Goal: Information Seeking & Learning: Learn about a topic

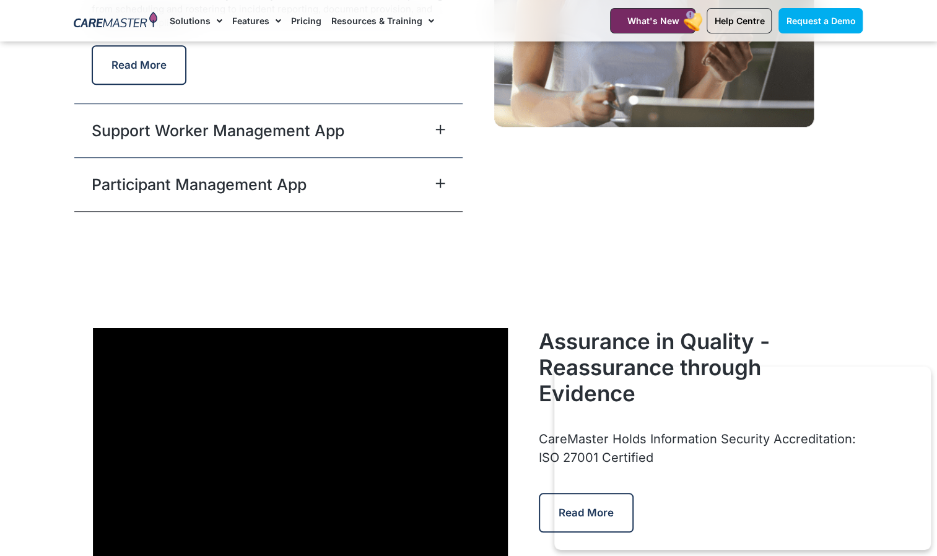
scroll to position [3314, 0]
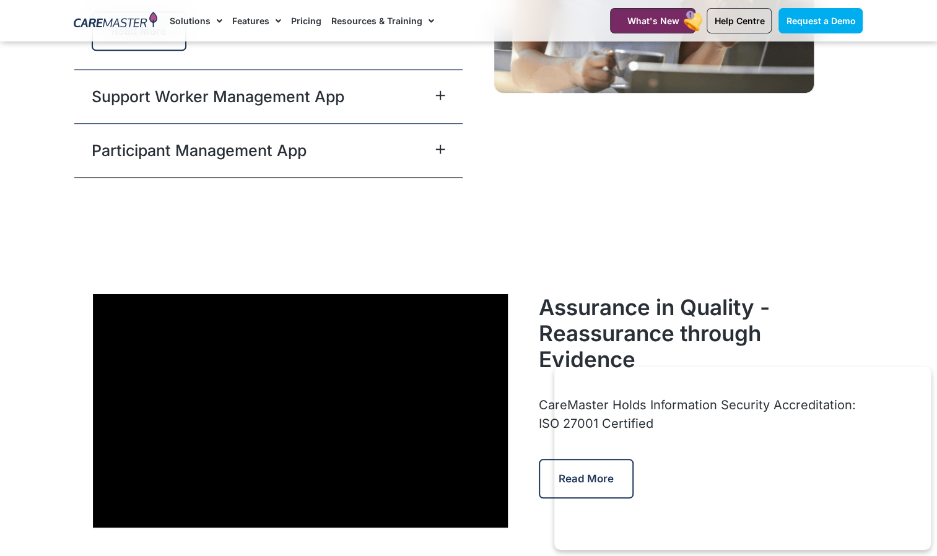
click at [439, 147] on icon at bounding box center [440, 150] width 8 height 8
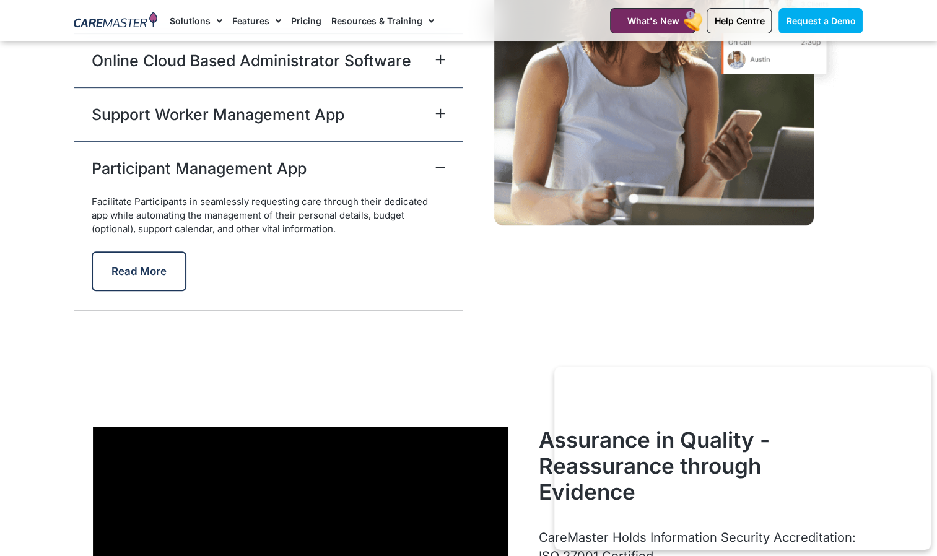
scroll to position [3180, 0]
click at [438, 112] on icon at bounding box center [440, 114] width 8 height 8
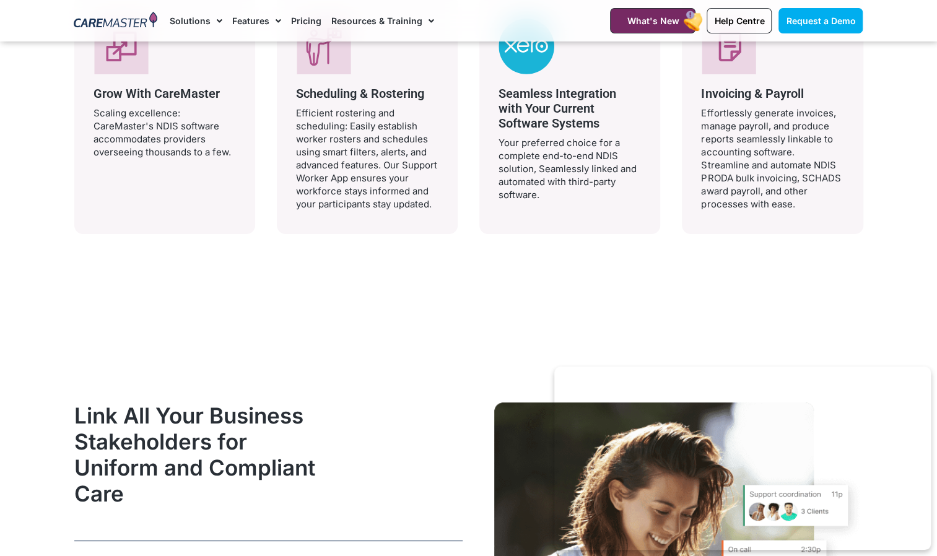
scroll to position [2673, 0]
click at [649, 17] on span "What's New" at bounding box center [653, 20] width 52 height 11
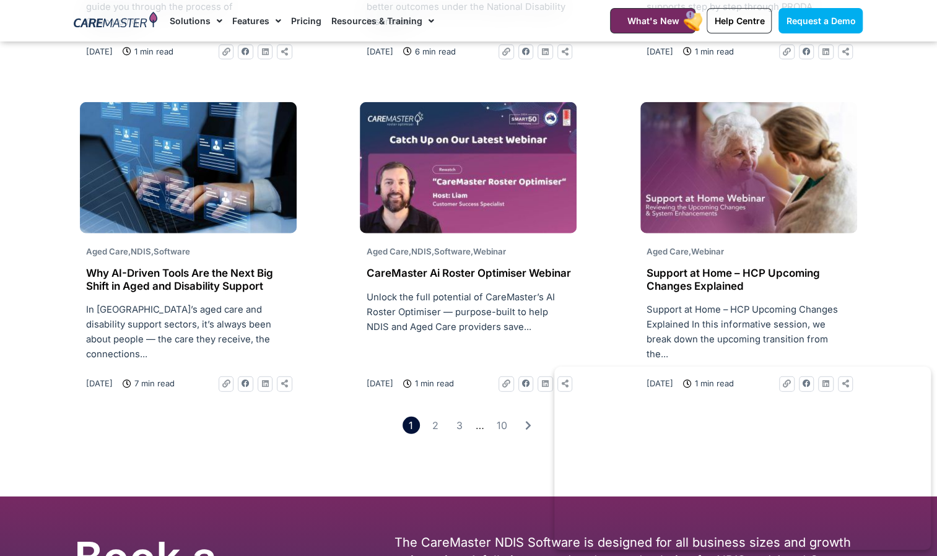
scroll to position [1868, 0]
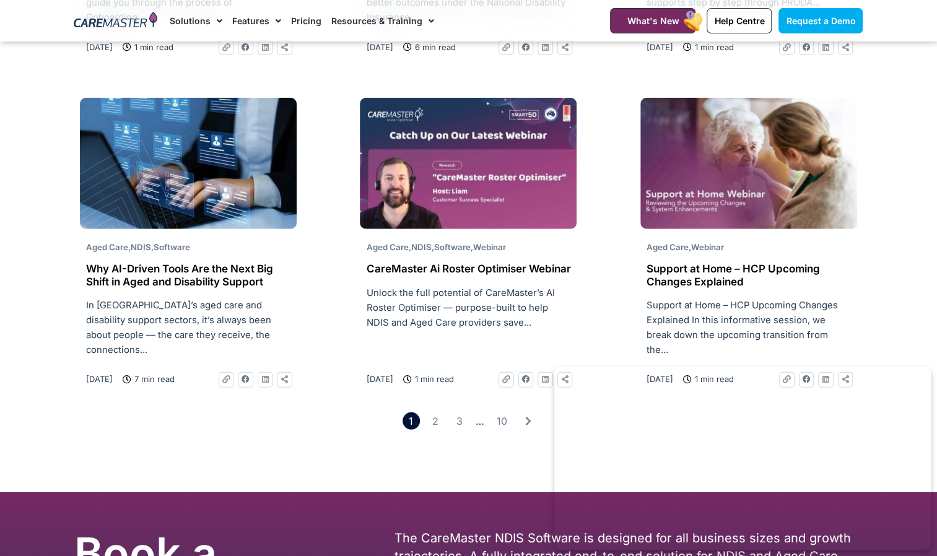
click at [439, 324] on p "Unlock the full potential of CareMaster’s AI Roster Optimiser — purpose-built t…" at bounding box center [468, 308] width 204 height 45
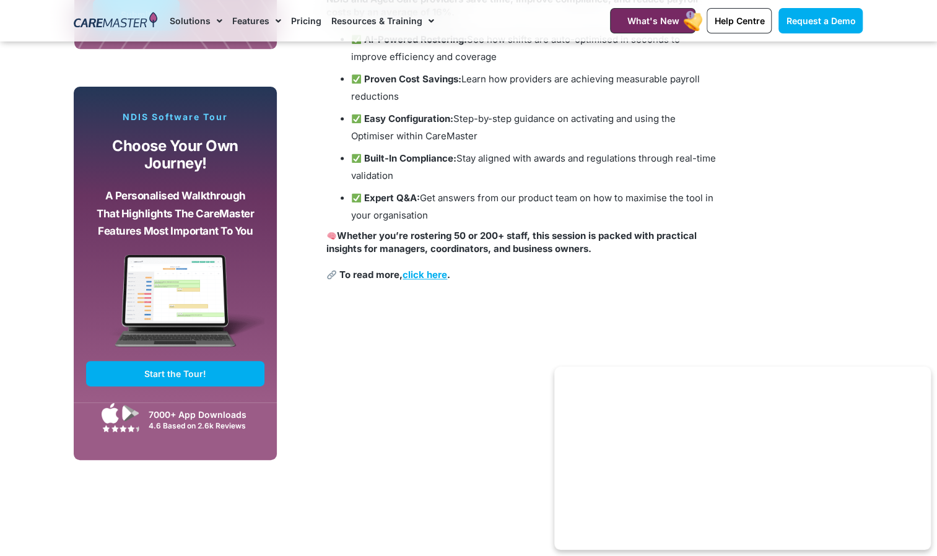
scroll to position [947, 0]
click at [422, 273] on link "click here" at bounding box center [425, 276] width 45 height 12
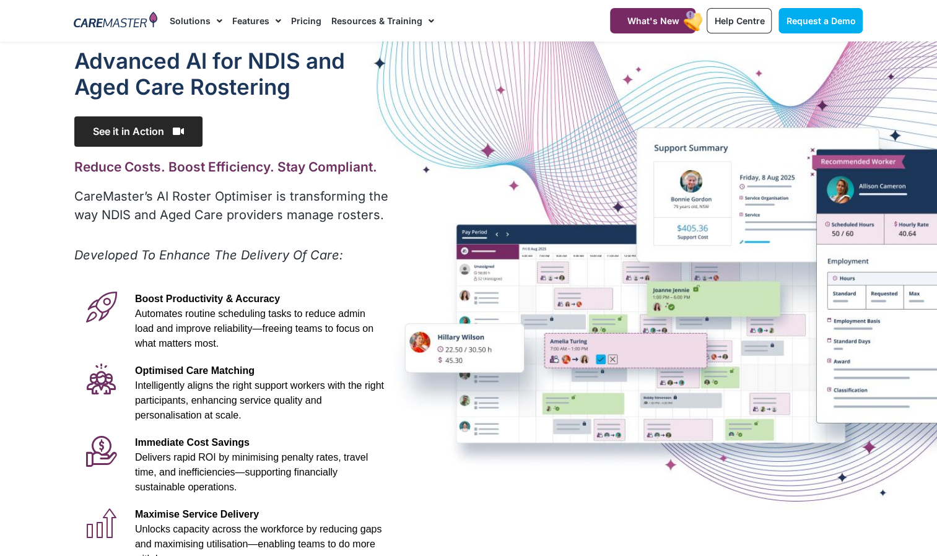
click at [138, 128] on span "See it in Action" at bounding box center [138, 131] width 128 height 30
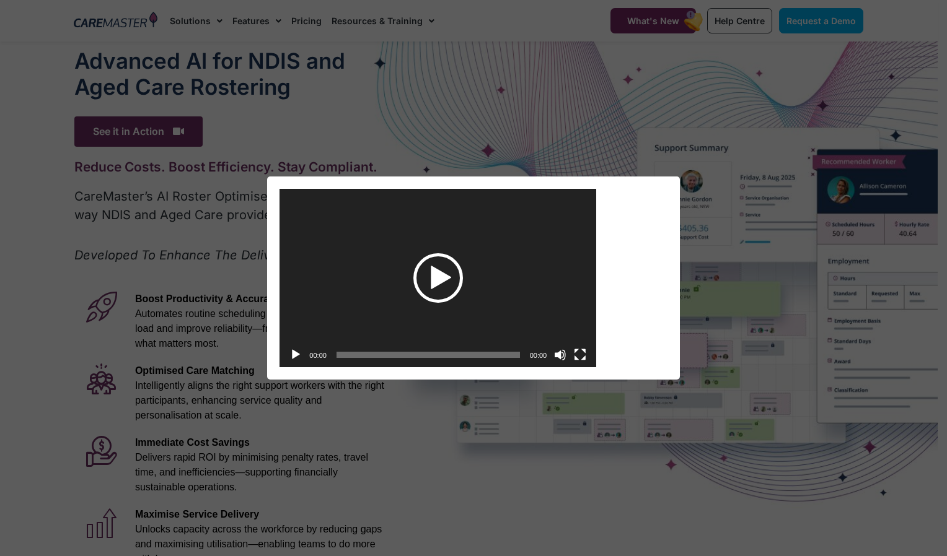
click at [439, 279] on div "Play" at bounding box center [438, 278] width 50 height 50
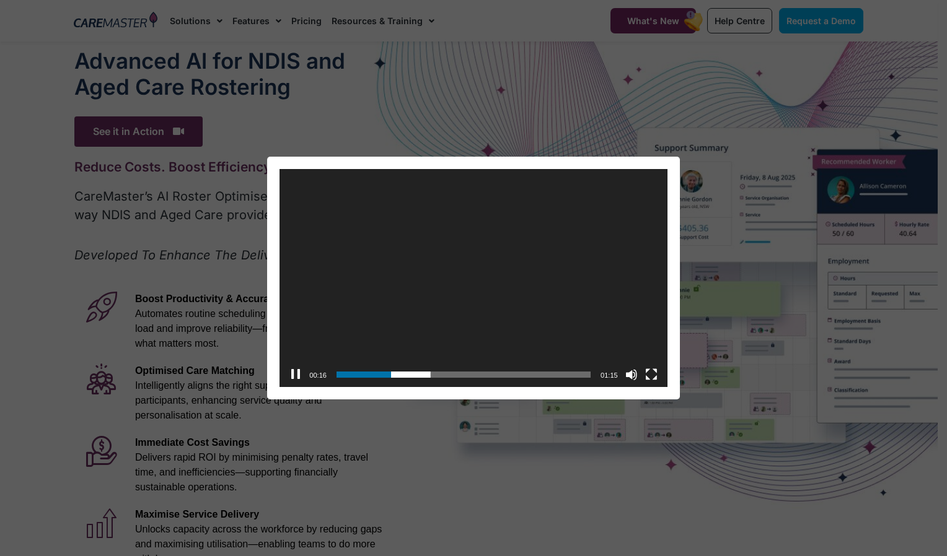
click at [496, 256] on video "https://caremaster.com.au/wp-content/uploads/2025/05/RO_screenshots_D4-web.mp4" at bounding box center [472, 278] width 387 height 218
click at [545, 26] on div "Video Player https://caremaster.com.au/wp-content/uploads/2025/05/RO_screenshot…" at bounding box center [473, 278] width 947 height 556
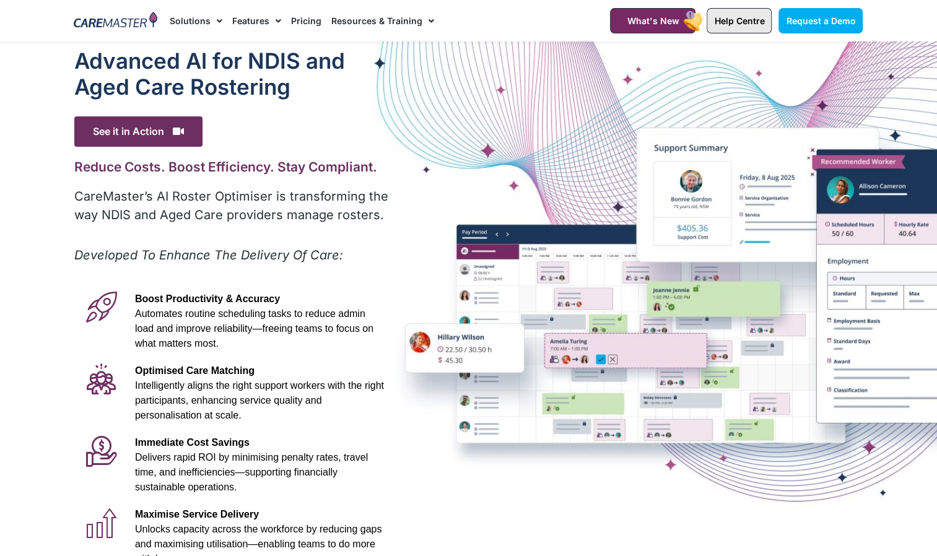
click at [737, 19] on span "Help Centre" at bounding box center [739, 20] width 50 height 11
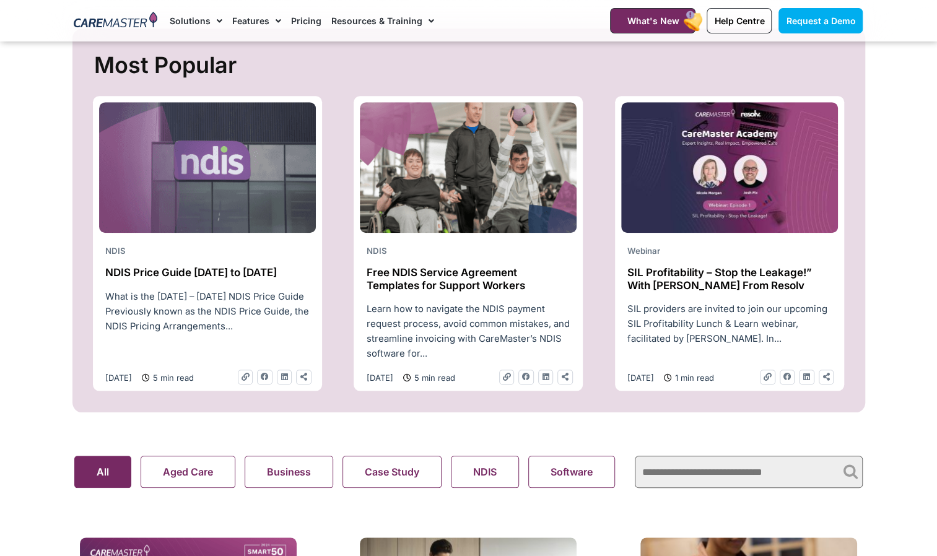
scroll to position [422, 0]
